Goal: Check status: Check status

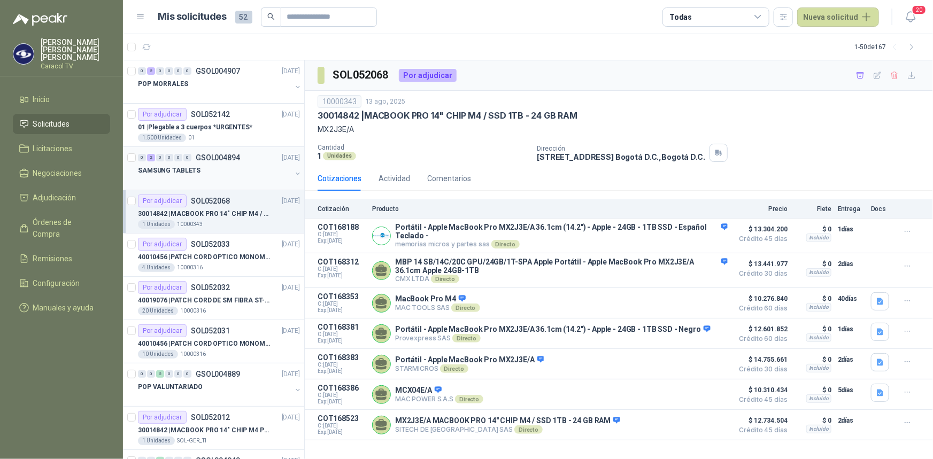
click at [186, 170] on p "SAMSUNG TABLETS" at bounding box center [169, 171] width 63 height 10
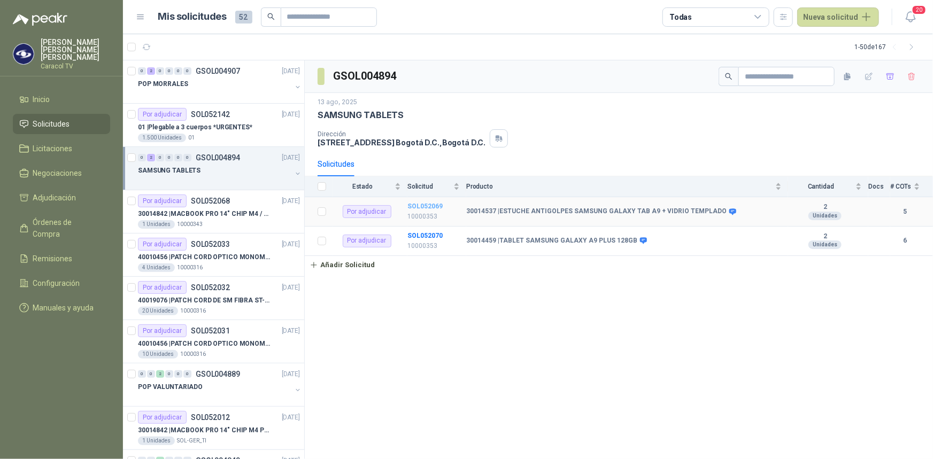
click at [416, 206] on b "SOL052069" at bounding box center [424, 206] width 35 height 7
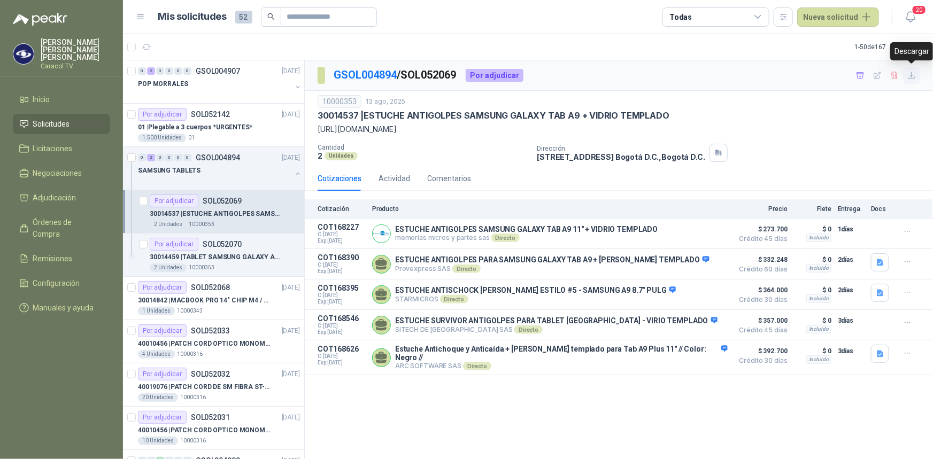
click at [909, 73] on icon "button" at bounding box center [911, 75] width 9 height 9
click at [221, 254] on p "30014459 | TABLET SAMSUNG GALAXY A9 PLUS 128GB" at bounding box center [216, 257] width 133 height 10
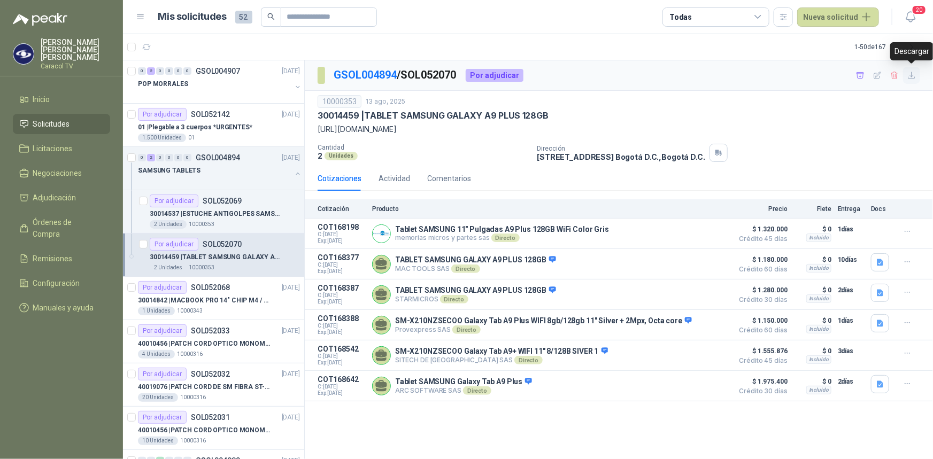
click at [911, 77] on icon "button" at bounding box center [911, 75] width 9 height 9
click at [195, 48] on icon "button" at bounding box center [193, 47] width 7 height 6
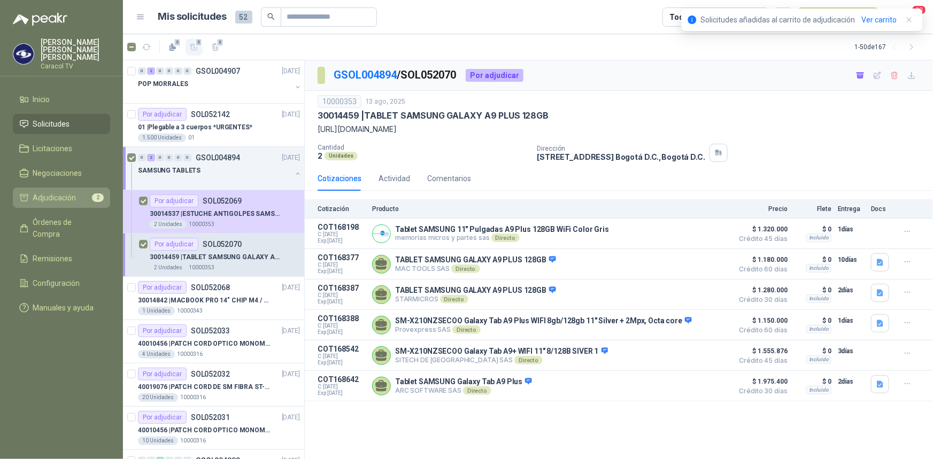
click at [53, 192] on span "Adjudicación" at bounding box center [54, 198] width 43 height 12
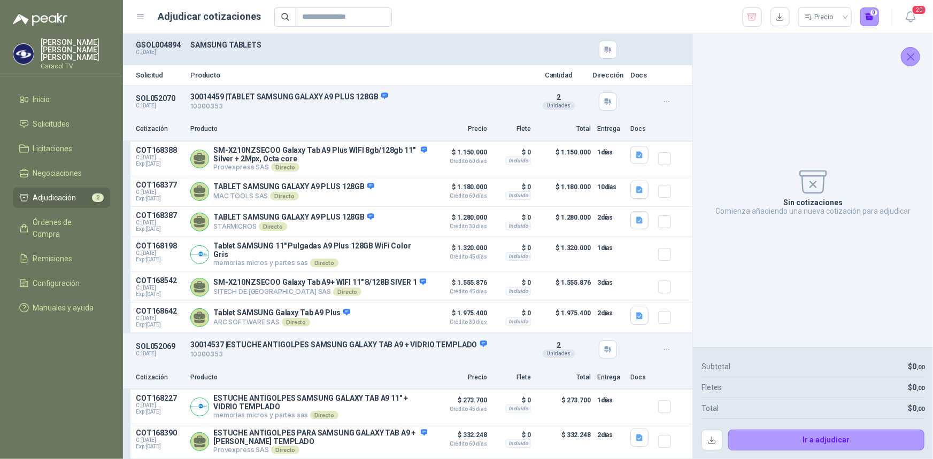
click at [51, 192] on span "Adjudicación" at bounding box center [54, 198] width 43 height 12
click at [785, 19] on button "button" at bounding box center [779, 16] width 19 height 19
